Goal: Task Accomplishment & Management: Complete application form

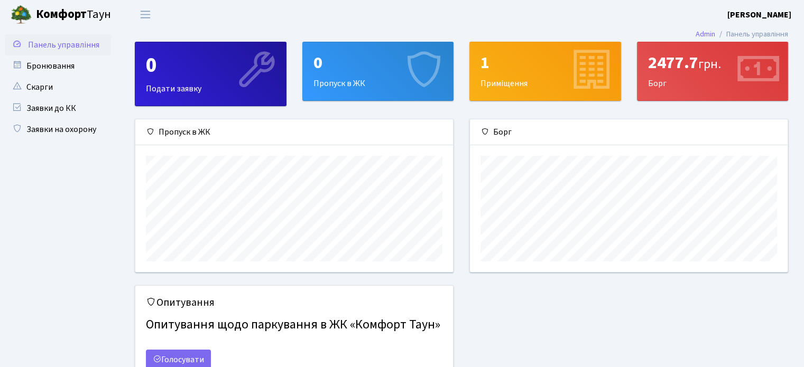
scroll to position [152, 317]
click at [66, 127] on link "Заявки на охорону" at bounding box center [58, 129] width 106 height 21
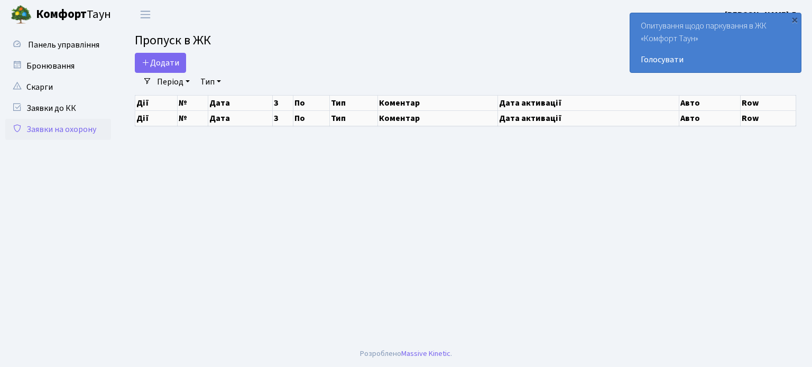
select select "25"
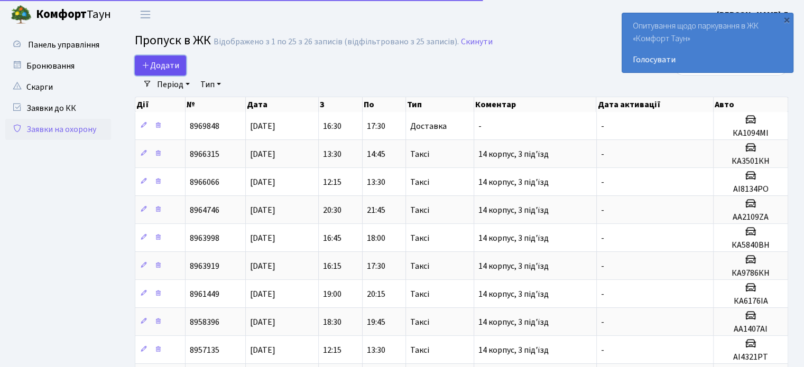
click at [176, 60] on span "Додати" at bounding box center [161, 66] width 38 height 12
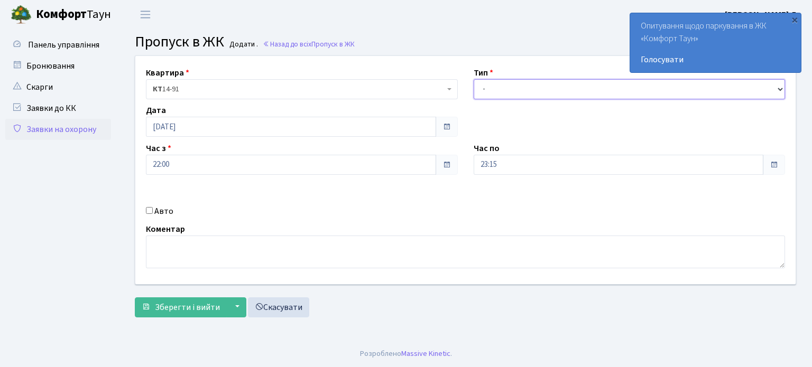
click at [534, 99] on select "- Доставка Таксі Гості Сервіс" at bounding box center [629, 89] width 312 height 20
select select "2"
click at [473, 79] on select "- Доставка Таксі Гості Сервіс" at bounding box center [629, 89] width 312 height 20
click at [150, 207] on input "Авто" at bounding box center [149, 210] width 7 height 7
checkbox input "true"
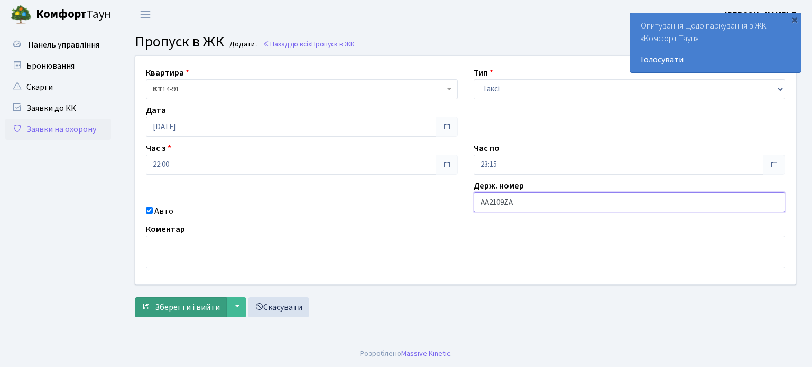
type input "АА2109ZA"
click at [184, 303] on span "Зберегти і вийти" at bounding box center [187, 308] width 65 height 12
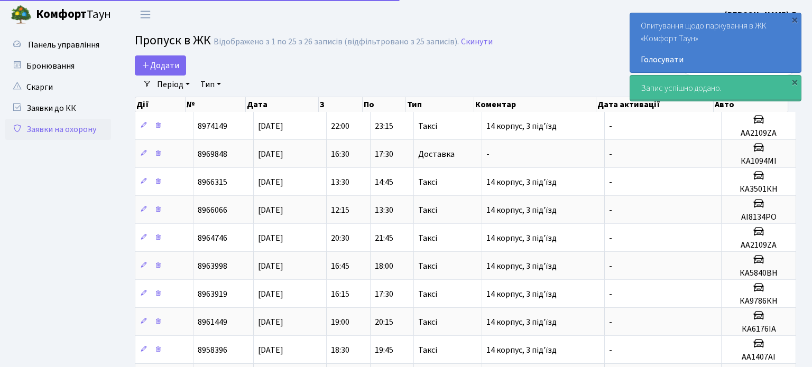
select select "25"
